Goal: Task Accomplishment & Management: Manage account settings

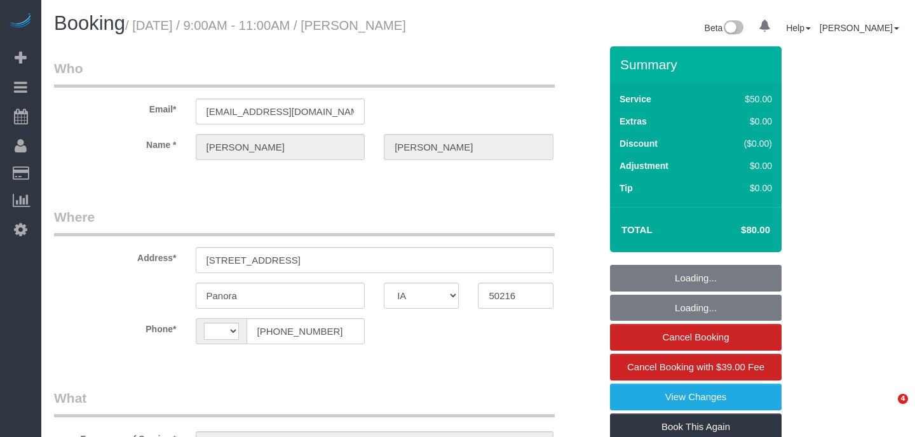
select select "IA"
select select "string:[GEOGRAPHIC_DATA]"
select select "object:903"
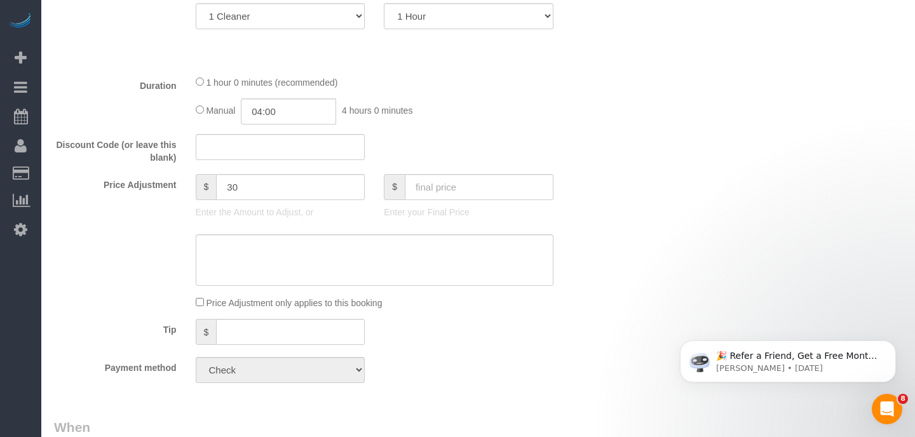
scroll to position [524, 0]
click at [444, 201] on input "text" at bounding box center [479, 188] width 149 height 26
type input "220"
type input "170"
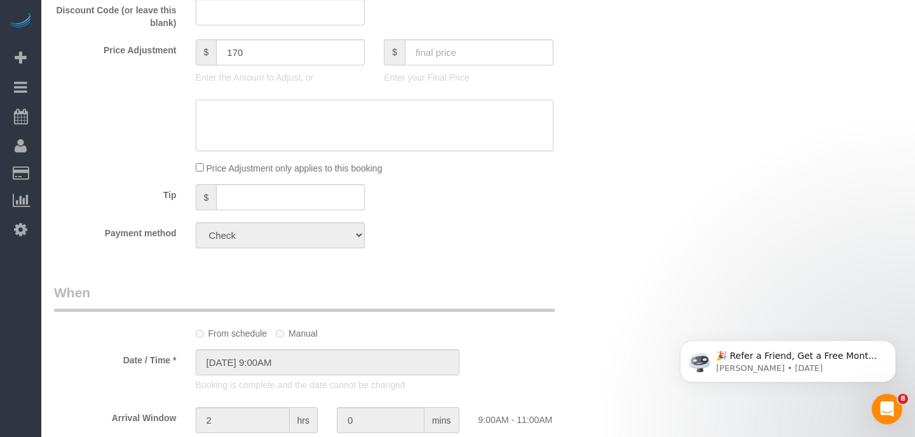
scroll to position [599, 0]
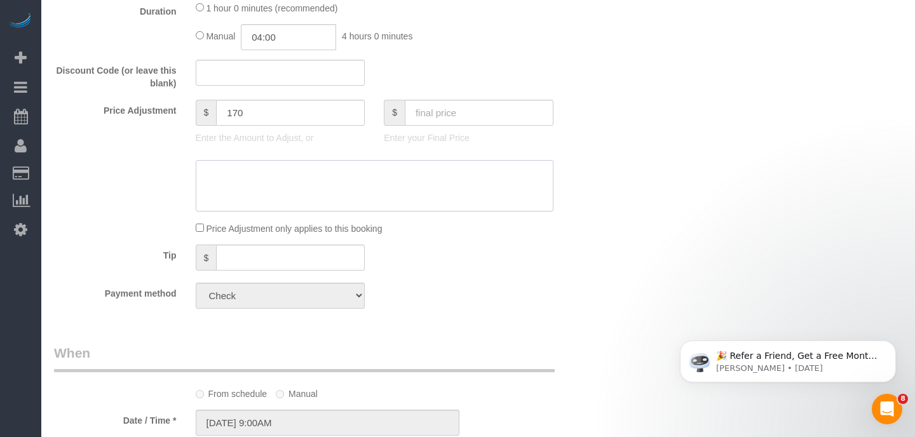
click at [289, 189] on textarea at bounding box center [375, 186] width 358 height 52
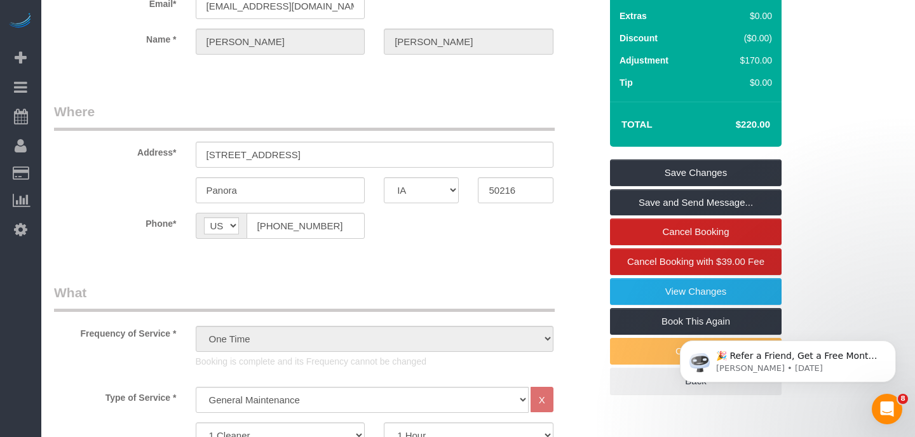
scroll to position [0, 0]
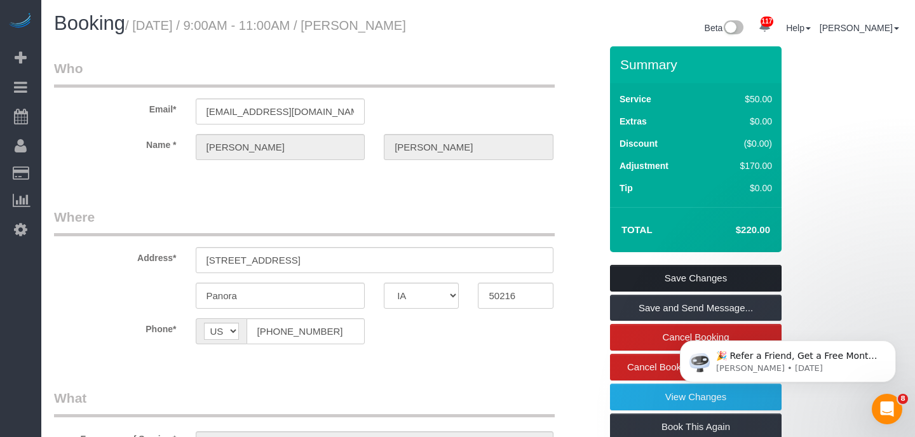
type textarea "2 days"
click at [679, 292] on link "Save Changes" at bounding box center [696, 278] width 172 height 27
